Goal: Check status: Check status

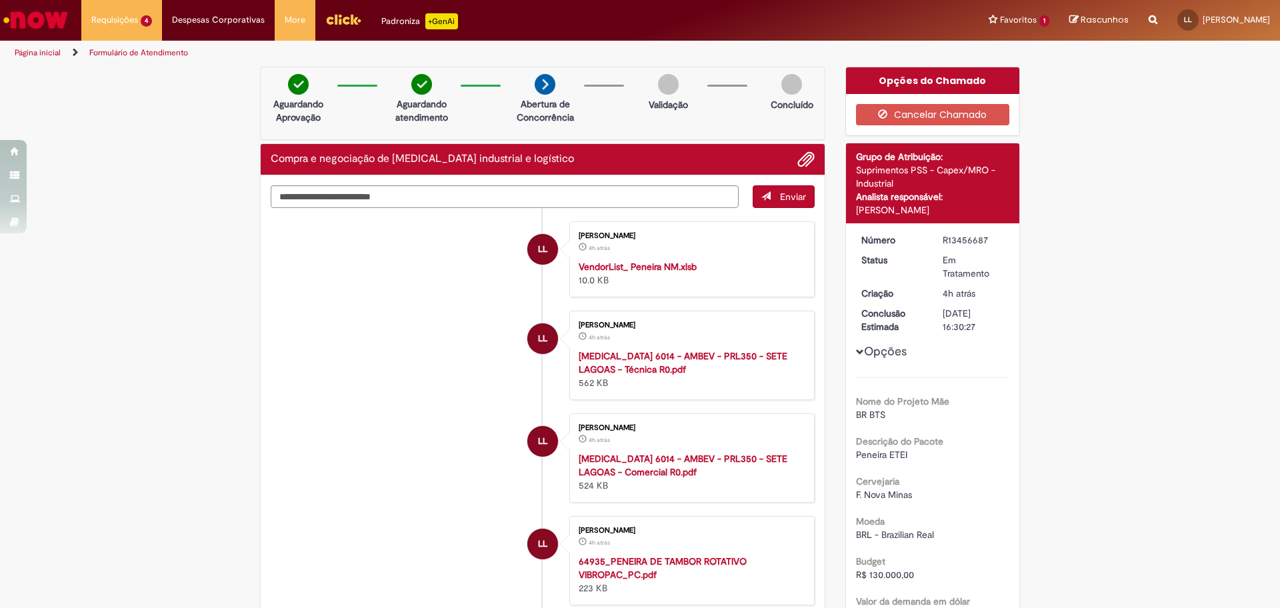
drag, startPoint x: 951, startPoint y: 212, endPoint x: 848, endPoint y: 212, distance: 102.7
click at [848, 212] on div "Detalhes do tíquete Grupo de Atribuição: Suprimentos PSS - Capex/MRO - Industri…" at bounding box center [933, 183] width 174 height 80
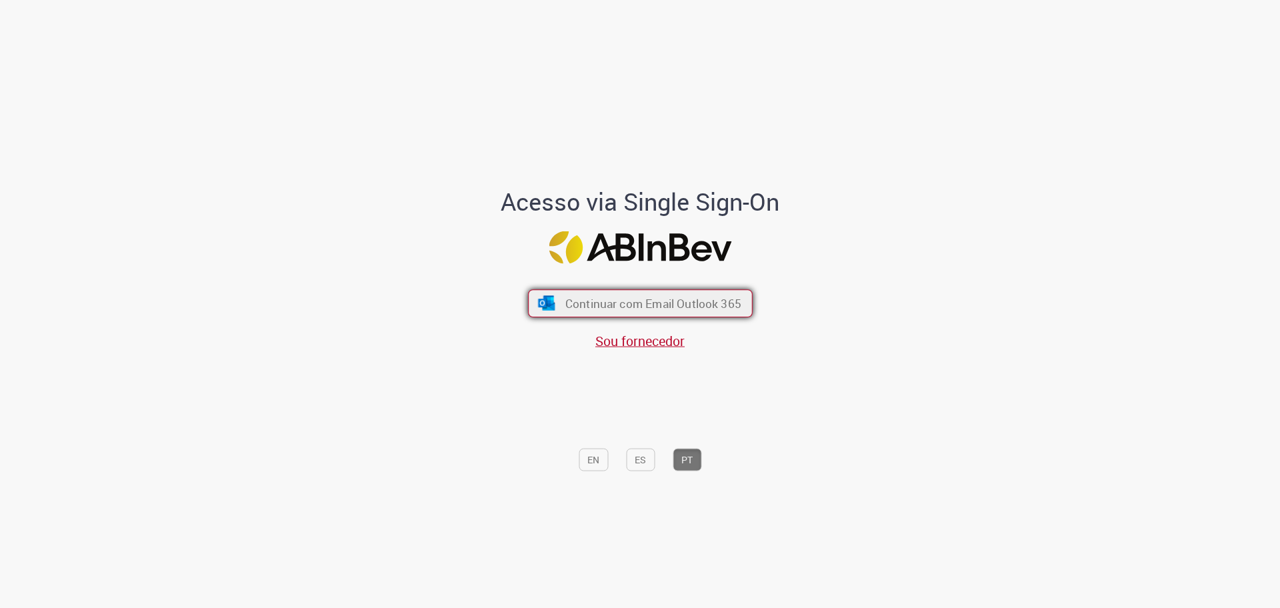
click at [723, 304] on span "Continuar com Email Outlook 365" at bounding box center [653, 303] width 176 height 15
